Goal: Information Seeking & Learning: Learn about a topic

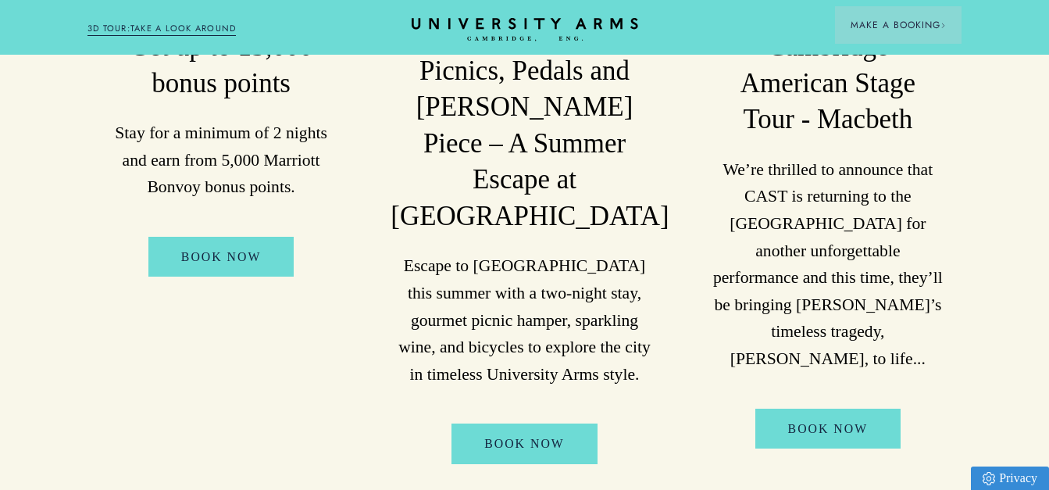
scroll to position [1123, 0]
click at [806, 157] on p "We’re thrilled to announce that CAST is returning to the [GEOGRAPHIC_DATA] for …" at bounding box center [827, 263] width 231 height 216
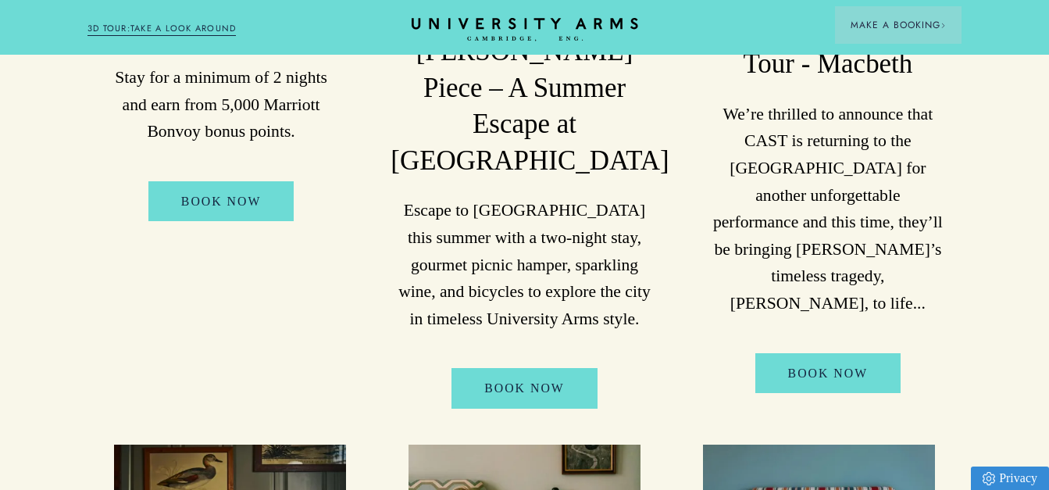
scroll to position [1176, 0]
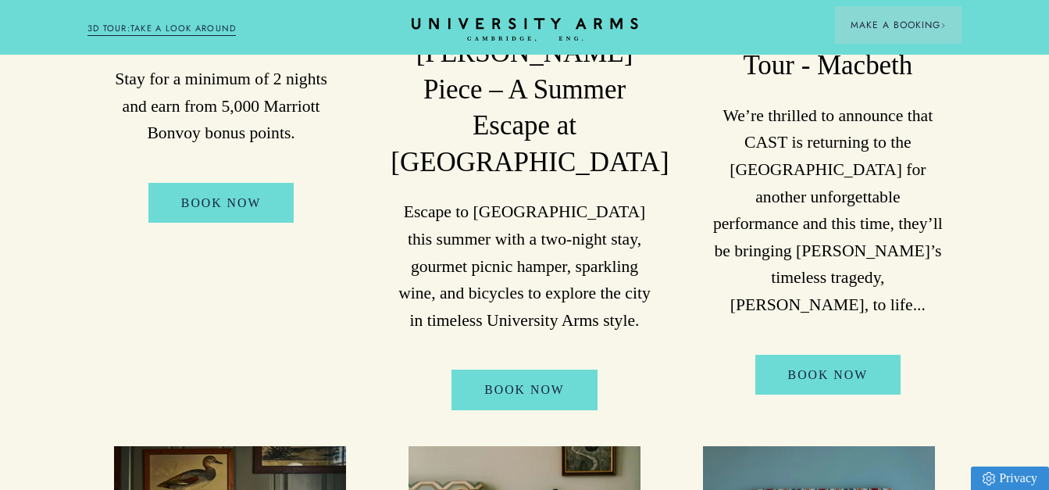
click at [806, 157] on p "We’re thrilled to announce that CAST is returning to the [GEOGRAPHIC_DATA] for …" at bounding box center [827, 210] width 231 height 216
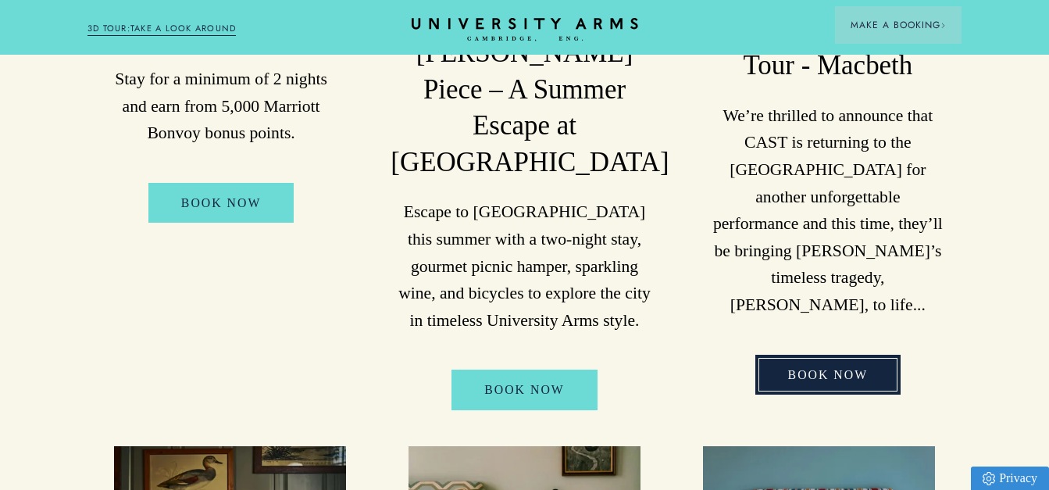
click at [822, 355] on link "Book Now" at bounding box center [828, 375] width 146 height 40
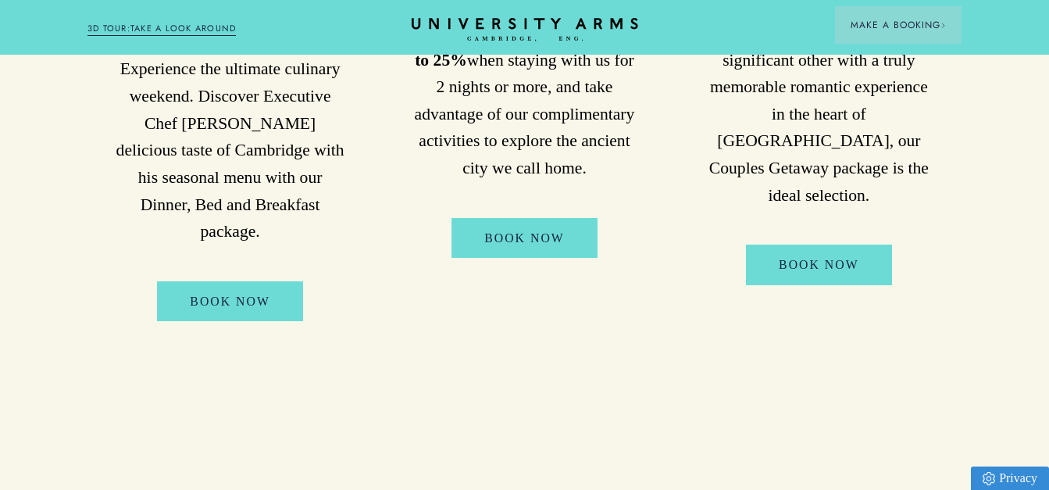
scroll to position [1823, 0]
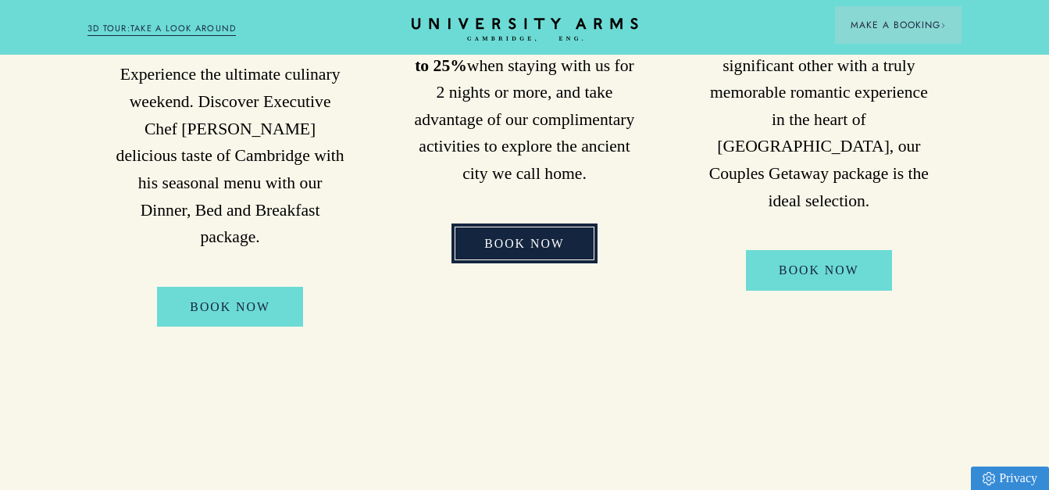
click at [537, 223] on link "Book Now" at bounding box center [524, 243] width 146 height 40
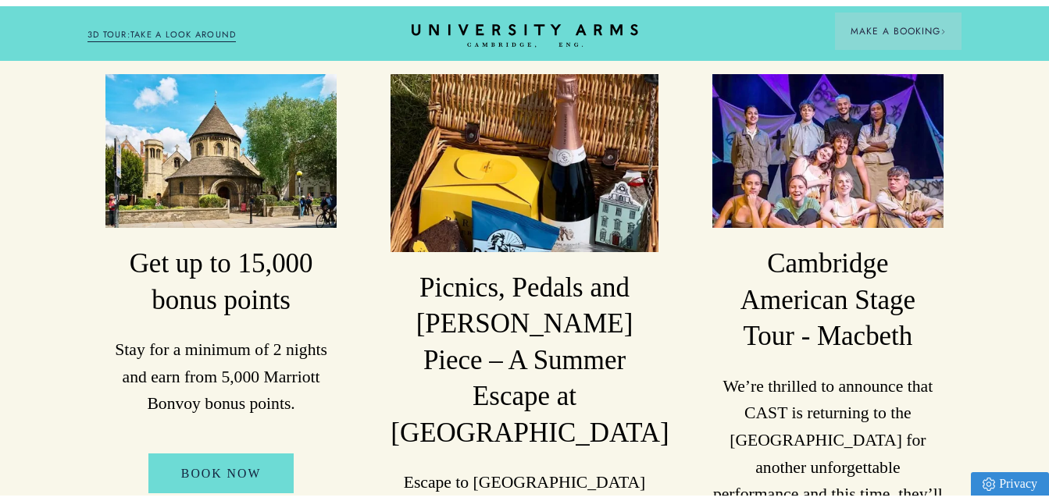
scroll to position [0, 0]
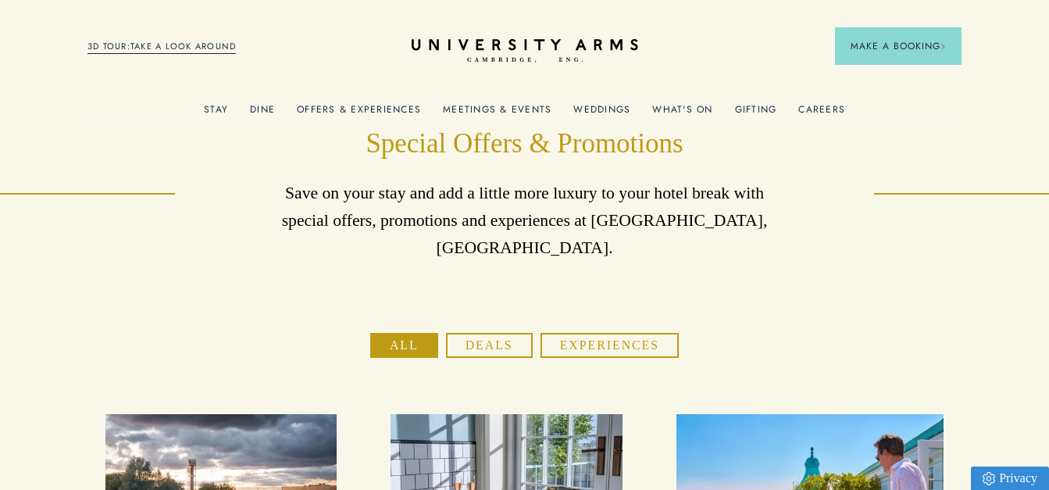
click at [670, 106] on link "What's On" at bounding box center [682, 114] width 60 height 20
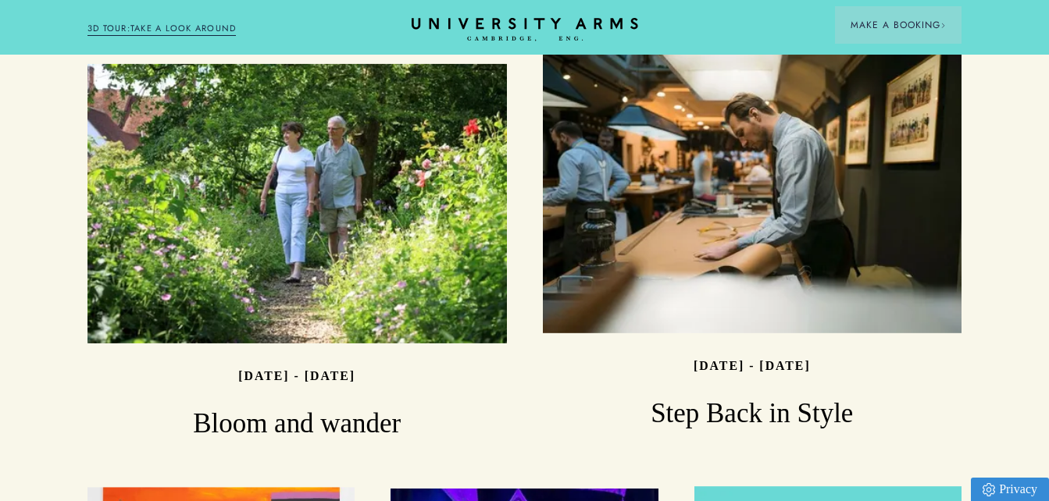
scroll to position [1628, 0]
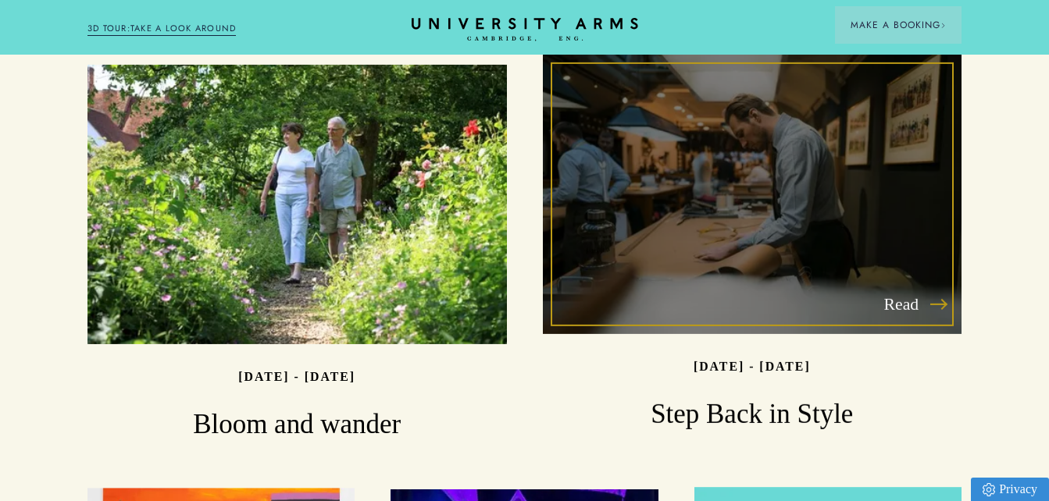
click at [858, 139] on div "Read" at bounding box center [752, 195] width 419 height 280
